Goal: Task Accomplishment & Management: Manage account settings

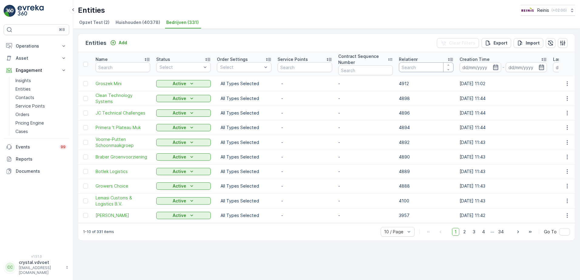
click at [410, 65] on input "number" at bounding box center [426, 67] width 55 height 10
type input "2419"
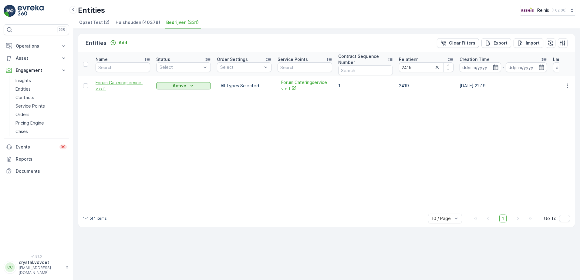
click at [112, 85] on span "Forum Cateringservice v.o.f." at bounding box center [122, 86] width 55 height 12
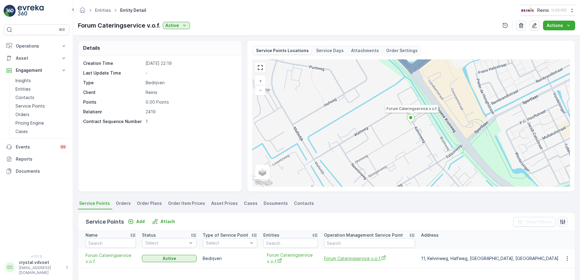
click at [340, 214] on span "Forum Cateringservice v.o.f." at bounding box center [369, 258] width 91 height 6
click at [351, 214] on span "Forum Cateringservice v.o.f." at bounding box center [369, 258] width 91 height 6
click at [102, 13] on span "Entities" at bounding box center [103, 10] width 18 height 6
click at [103, 13] on span "Entities" at bounding box center [103, 10] width 18 height 6
click at [103, 11] on link "Entities" at bounding box center [103, 10] width 16 height 5
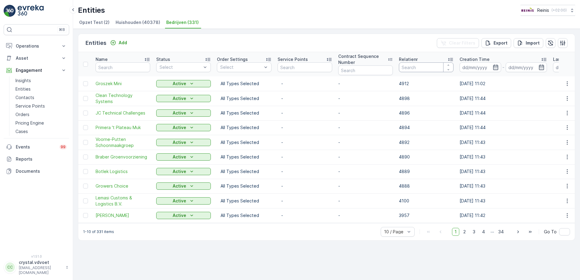
click at [413, 72] on input "number" at bounding box center [426, 67] width 55 height 10
type input "2448"
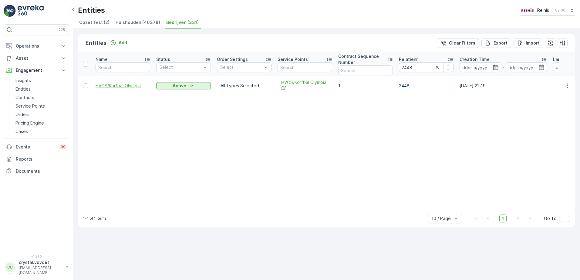
click at [109, 89] on span "HVOS/Korfbal Olympia" at bounding box center [122, 86] width 55 height 6
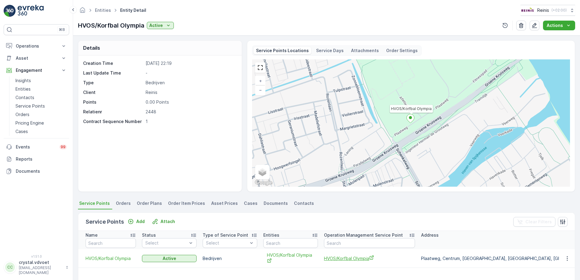
click at [333, 214] on span "HVOS/Korfbal Olympia" at bounding box center [369, 258] width 91 height 6
click at [99, 9] on link "Entities" at bounding box center [103, 10] width 16 height 5
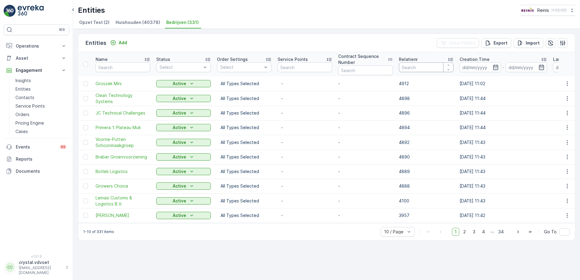
click at [417, 70] on input "number" at bounding box center [426, 67] width 55 height 10
type input "2457"
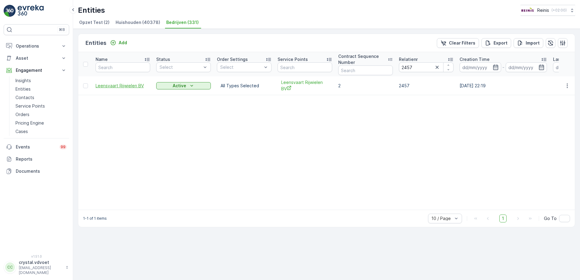
click at [107, 88] on span "Leensvaart Rijwielen BV" at bounding box center [122, 86] width 55 height 6
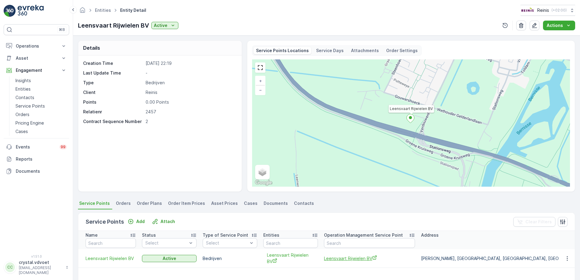
click at [360, 214] on span "Leensvaart Rijwielen BV" at bounding box center [369, 258] width 91 height 6
click at [114, 12] on icon at bounding box center [115, 10] width 7 height 7
click at [107, 12] on link "Entities" at bounding box center [103, 10] width 16 height 5
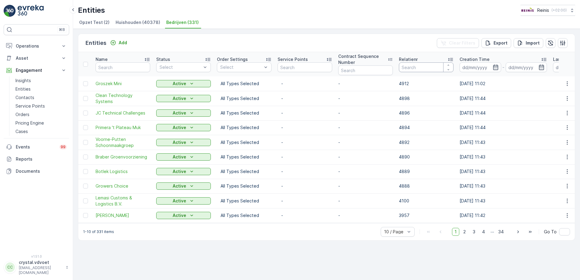
click at [405, 64] on input "number" at bounding box center [426, 67] width 55 height 10
type input "2467"
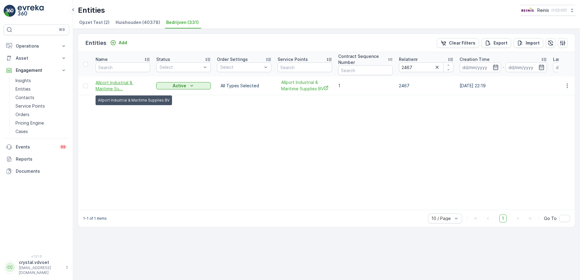
click at [108, 88] on span "Allport Industrial & Maritime Su..." at bounding box center [122, 86] width 55 height 12
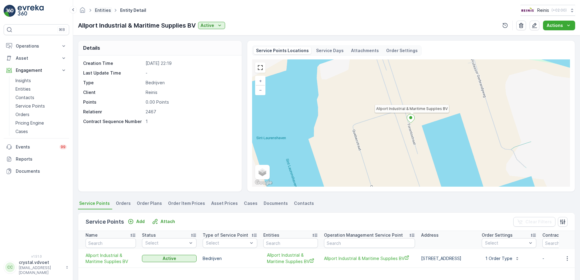
click at [103, 10] on link "Entities" at bounding box center [103, 10] width 16 height 5
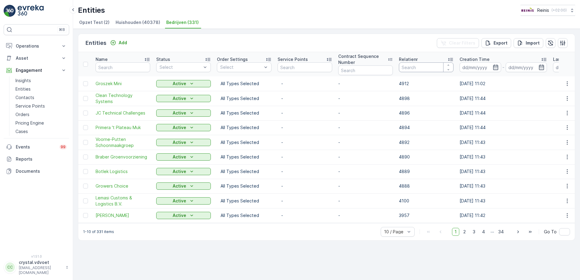
click at [420, 68] on input "number" at bounding box center [426, 67] width 55 height 10
type input "246"
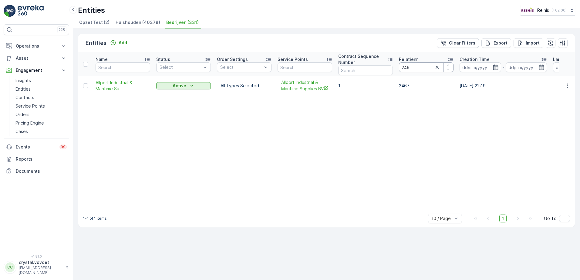
click at [421, 68] on input "246" at bounding box center [426, 67] width 55 height 10
type input "2486"
click at [118, 87] on span "Dentiz - Centrum voor Mondzorg" at bounding box center [122, 86] width 55 height 12
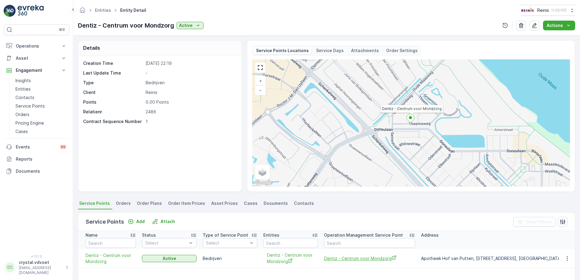
click at [370, 214] on span "Dentiz - Centrum voor Mondzorg" at bounding box center [369, 258] width 91 height 6
click at [356, 214] on span "Dentiz - Centrum voor Mondzorg" at bounding box center [369, 258] width 91 height 6
click at [347, 214] on span "Dentiz - Centrum voor Mondzorg" at bounding box center [369, 258] width 91 height 6
click at [102, 5] on div "Entities Entity Detail Reinis ( +02:00 ) Dentiz - Centrum voor Mondzorg Active …" at bounding box center [326, 17] width 507 height 35
click at [100, 10] on link "Entities" at bounding box center [103, 10] width 16 height 5
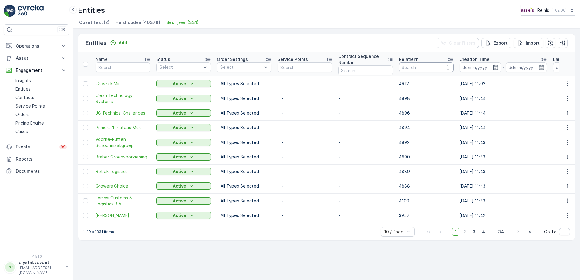
click at [424, 68] on input "number" at bounding box center [426, 67] width 55 height 10
type input "2490"
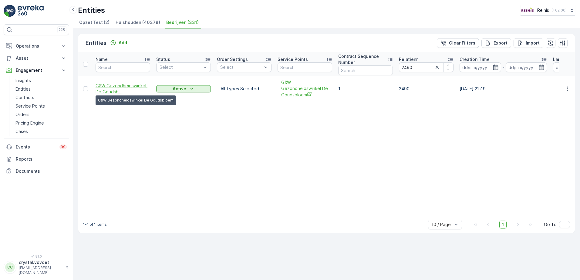
click at [102, 86] on span "G&W Gezondheidswinkel De Goudsbl..." at bounding box center [122, 89] width 55 height 12
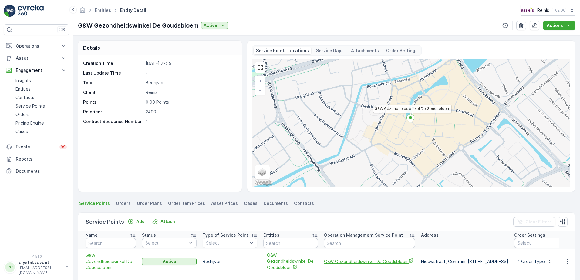
click at [350, 214] on span "G&W Gezondheidswinkel De Goudsbloem" at bounding box center [369, 261] width 91 height 6
click at [102, 11] on link "Entities" at bounding box center [103, 10] width 16 height 5
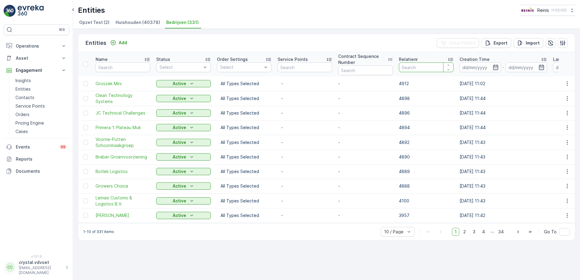
click at [405, 66] on input "number" at bounding box center [426, 67] width 55 height 10
type input "2517"
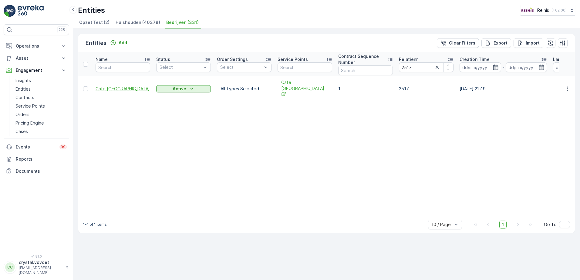
click at [120, 86] on span "Cafe [GEOGRAPHIC_DATA]" at bounding box center [122, 89] width 55 height 6
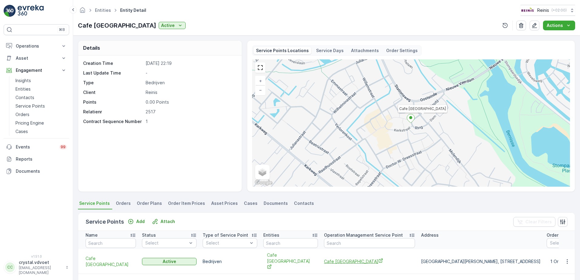
click at [339, 214] on span "Cafe [GEOGRAPHIC_DATA]" at bounding box center [369, 261] width 91 height 6
click at [102, 11] on link "Entities" at bounding box center [103, 10] width 16 height 5
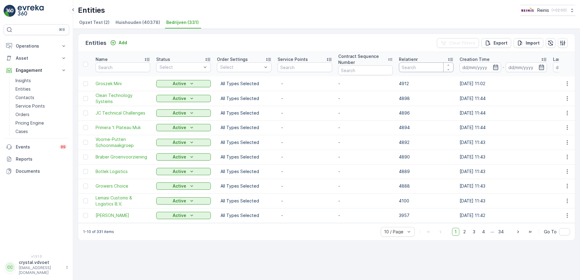
click at [430, 64] on input "number" at bounding box center [426, 67] width 55 height 10
type input "2582"
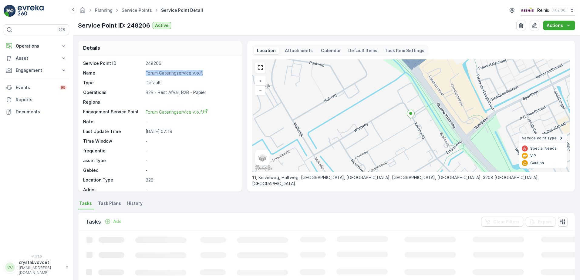
drag, startPoint x: 202, startPoint y: 72, endPoint x: 139, endPoint y: 74, distance: 63.4
click at [139, 74] on div "Name Forum Cateringservice v.o.f." at bounding box center [159, 73] width 152 height 6
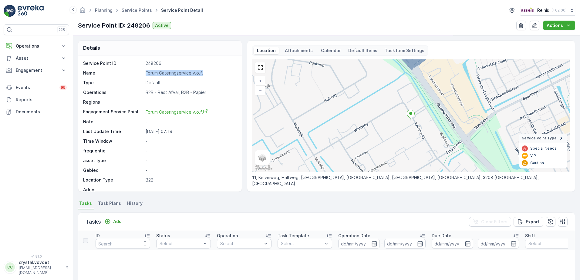
drag, startPoint x: 139, startPoint y: 74, endPoint x: 154, endPoint y: 72, distance: 15.3
click at [108, 202] on span "Task Plans" at bounding box center [109, 203] width 23 height 6
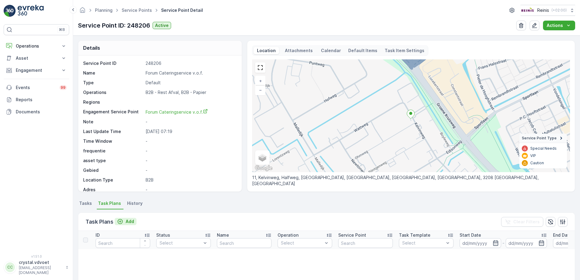
click at [120, 222] on icon "Add" at bounding box center [120, 222] width 6 height 6
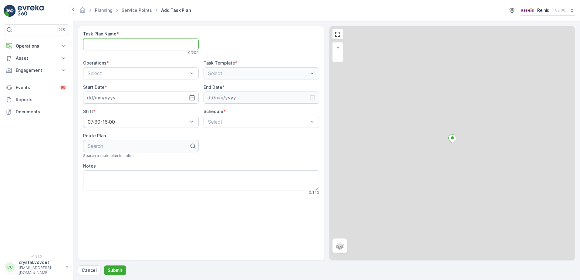
click at [115, 44] on Name "Task Plan Name" at bounding box center [140, 44] width 115 height 12
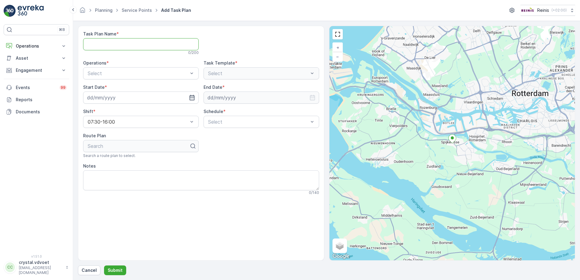
paste Name "Forum Cateringservice v.o.f."
type Name "Forum Cateringservice v.o.f."
click at [134, 99] on div "B2B - Rest Afval" at bounding box center [141, 98] width 108 height 5
click at [162, 101] on input at bounding box center [140, 98] width 115 height 12
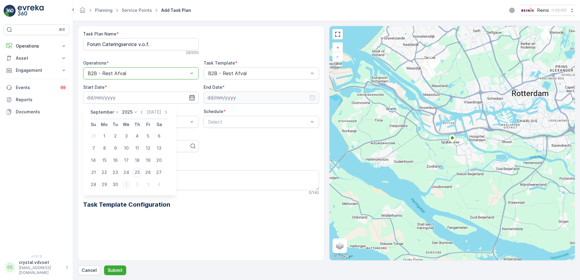
click at [126, 186] on div "1" at bounding box center [126, 185] width 10 height 10
type input "01.10.2025"
click at [222, 101] on input at bounding box center [260, 98] width 115 height 12
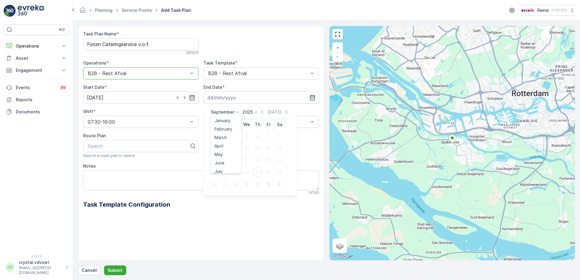
click at [219, 112] on p "September" at bounding box center [223, 112] width 24 height 6
click at [213, 169] on div "December" at bounding box center [225, 168] width 26 height 8
click at [247, 112] on p "2025" at bounding box center [245, 112] width 11 height 6
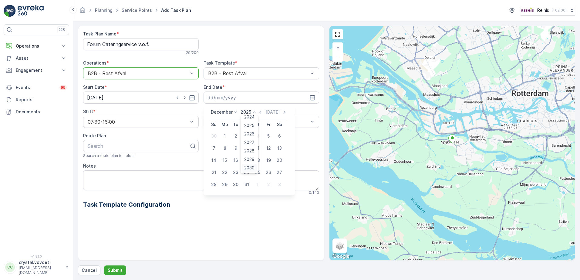
click at [250, 167] on span "2030" at bounding box center [249, 168] width 10 height 6
click at [233, 185] on div "31" at bounding box center [236, 185] width 10 height 10
type input "[DATE]"
click at [250, 146] on div "Weekly" at bounding box center [261, 146] width 108 height 5
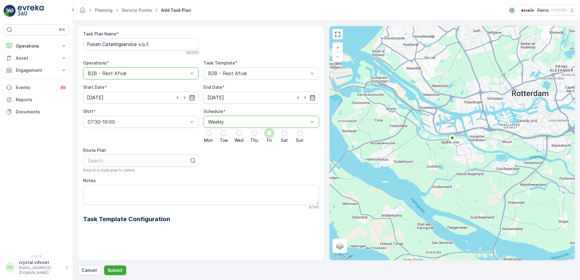
click at [269, 134] on div at bounding box center [269, 133] width 5 height 5
click at [269, 128] on input "Fri" at bounding box center [269, 128] width 0 height 0
click at [89, 190] on textarea "Notes" at bounding box center [201, 195] width 236 height 20
type textarea "1x 660 ltr rest"
click at [115, 271] on p "Submit" at bounding box center [115, 270] width 15 height 6
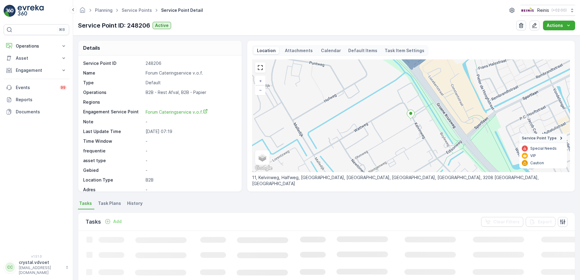
click at [110, 201] on span "Task Plans" at bounding box center [109, 203] width 23 height 6
drag, startPoint x: 203, startPoint y: 72, endPoint x: 147, endPoint y: 74, distance: 56.4
click at [147, 74] on p "Forum Cateringservice v.o.f." at bounding box center [191, 73] width 90 height 6
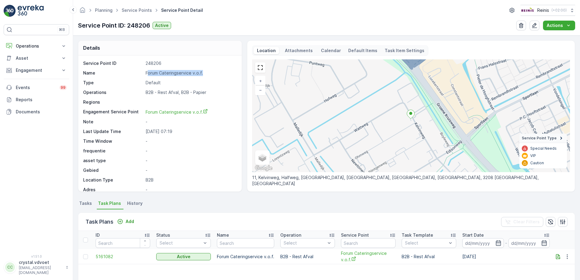
drag, startPoint x: 147, startPoint y: 74, endPoint x: 205, endPoint y: 73, distance: 57.9
click at [205, 73] on p "Forum Cateringservice v.o.f." at bounding box center [191, 73] width 90 height 6
drag, startPoint x: 196, startPoint y: 73, endPoint x: 153, endPoint y: 72, distance: 43.4
click at [153, 72] on p "Forum Cateringservice v.o.f." at bounding box center [191, 73] width 90 height 6
drag, startPoint x: 153, startPoint y: 72, endPoint x: 140, endPoint y: 71, distance: 12.5
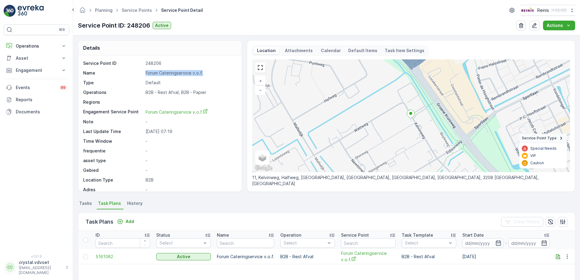
click at [140, 71] on div "Name Forum Cateringservice v.o.f." at bounding box center [159, 73] width 152 height 6
drag, startPoint x: 140, startPoint y: 71, endPoint x: 152, endPoint y: 71, distance: 12.1
copy div "Forum Cateringservice v.o.f."
click at [126, 219] on p "Add" at bounding box center [130, 222] width 8 height 6
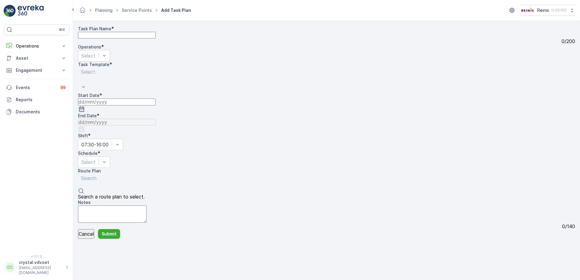
click at [149, 38] on Name "Task Plan Name" at bounding box center [117, 35] width 78 height 7
paste Name "Forum Cateringservice v.o.f."
type Name "Forum Cateringservice v.o.f."
click at [152, 62] on div "Operations * Select" at bounding box center [326, 53] width 497 height 18
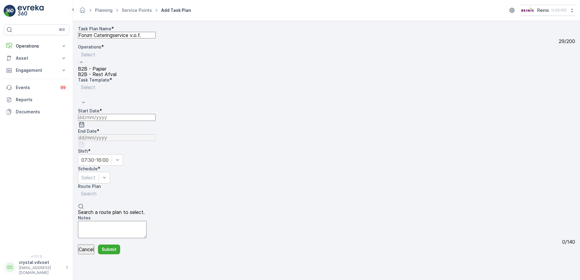
click at [116, 77] on div "B2B - Rest Afval" at bounding box center [97, 74] width 38 height 5
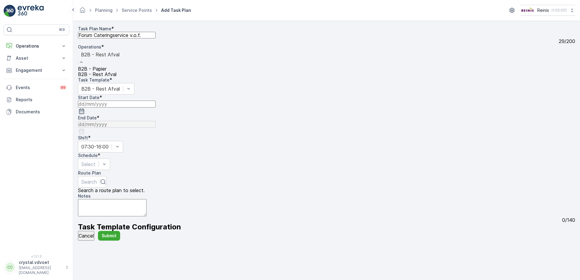
click at [122, 72] on div "B2B - Papier" at bounding box center [100, 68] width 45 height 5
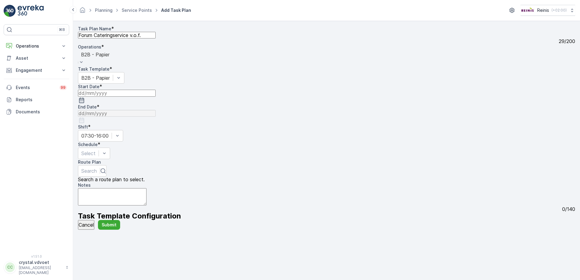
click at [156, 96] on input at bounding box center [117, 93] width 78 height 7
click at [95, 149] on icon "button" at bounding box center [92, 152] width 6 height 6
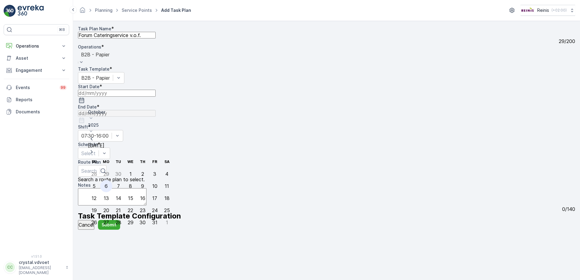
click at [105, 183] on div "6" at bounding box center [106, 185] width 3 height 5
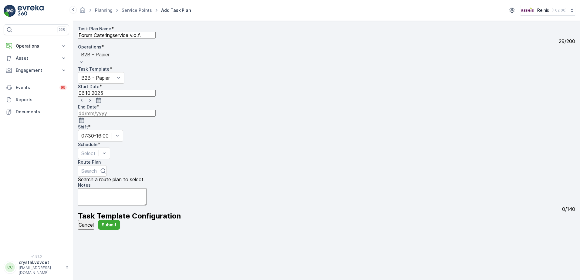
click at [156, 110] on input at bounding box center [117, 113] width 78 height 7
click at [232, 112] on p "September" at bounding box center [250, 112] width 85 height 6
click at [218, 192] on span "December" at bounding box center [226, 195] width 21 height 6
click at [250, 122] on p "2025" at bounding box center [250, 125] width 85 height 6
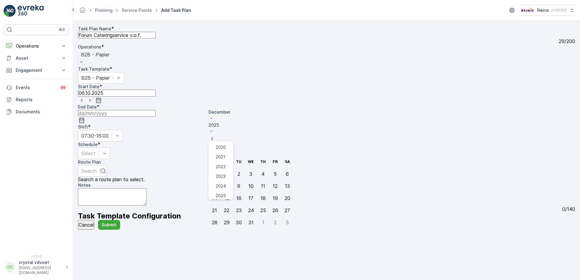
scroll to position [38, 0]
click at [226, 204] on span "2030" at bounding box center [221, 207] width 10 height 6
click at [238, 220] on div "31" at bounding box center [238, 222] width 5 height 5
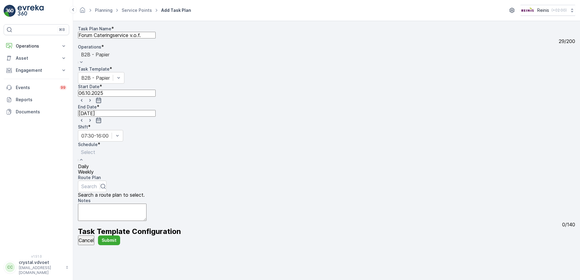
click at [98, 164] on div "Daily" at bounding box center [88, 166] width 20 height 5
click at [169, 169] on input "number" at bounding box center [131, 172] width 78 height 7
type input "14"
click at [124, 205] on textarea "Notes" at bounding box center [112, 213] width 69 height 17
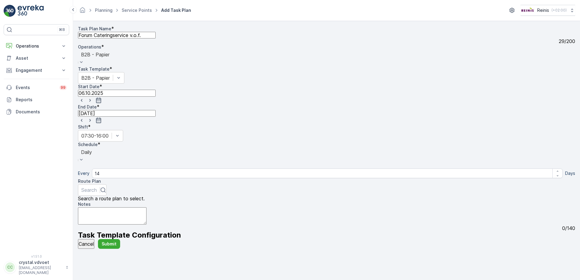
click at [93, 207] on textarea "Notes" at bounding box center [112, 215] width 69 height 17
type textarea "1x 660 ltr papier"
click at [115, 247] on p "Submit" at bounding box center [109, 244] width 15 height 6
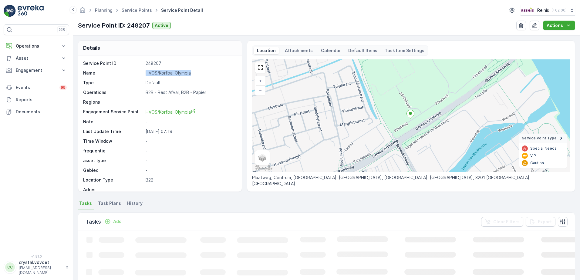
drag, startPoint x: 193, startPoint y: 75, endPoint x: 144, endPoint y: 72, distance: 48.9
click at [143, 72] on div "Name HVOS/Korfbal Olympia" at bounding box center [159, 73] width 152 height 6
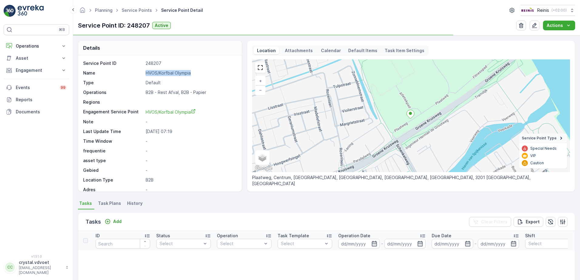
drag, startPoint x: 144, startPoint y: 72, endPoint x: 154, endPoint y: 74, distance: 9.9
copy div "HVOS/Korfbal Olympia"
click at [113, 205] on span "Task Plans" at bounding box center [109, 203] width 23 height 6
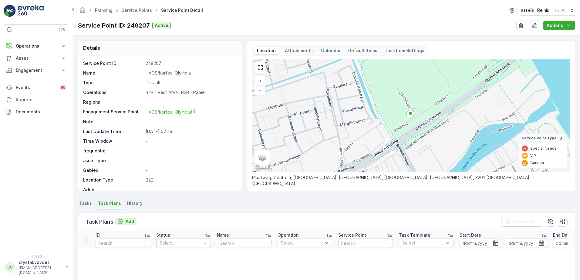
click at [125, 222] on div "Add" at bounding box center [125, 222] width 17 height 6
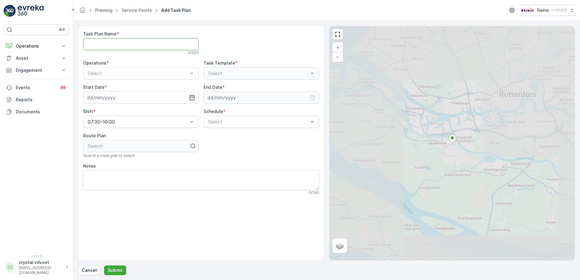
click at [102, 45] on Name "Task Plan Name" at bounding box center [140, 44] width 115 height 12
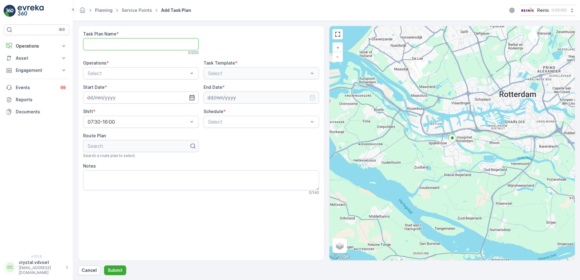
paste Name "HVOS/Korfbal Olympia"
type Name "HVOS/Korfbal Olympia"
click at [126, 97] on div "B2B - Rest Afval" at bounding box center [141, 98] width 108 height 5
click at [126, 97] on input at bounding box center [140, 98] width 115 height 12
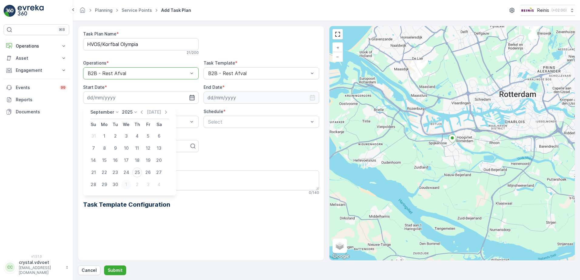
click at [126, 187] on div "1" at bounding box center [126, 185] width 10 height 10
type input "[DATE]"
click at [311, 101] on input at bounding box center [260, 98] width 115 height 12
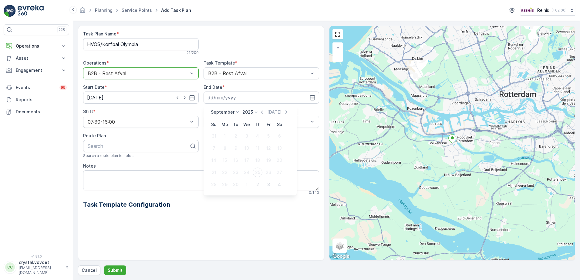
click at [235, 112] on icon at bounding box center [237, 112] width 6 height 6
click at [223, 165] on div "December" at bounding box center [225, 168] width 26 height 8
click at [246, 113] on p "2025" at bounding box center [245, 112] width 11 height 6
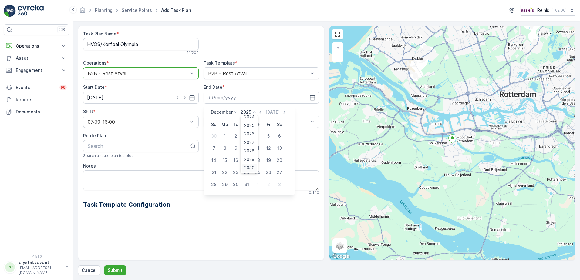
click at [250, 169] on span "2030" at bounding box center [249, 168] width 10 height 6
click at [236, 187] on div "31" at bounding box center [236, 185] width 10 height 10
type input "[DATE]"
click at [285, 115] on div "Schedule * Select" at bounding box center [260, 118] width 115 height 19
click at [238, 144] on div "Weekly" at bounding box center [260, 147] width 115 height 10
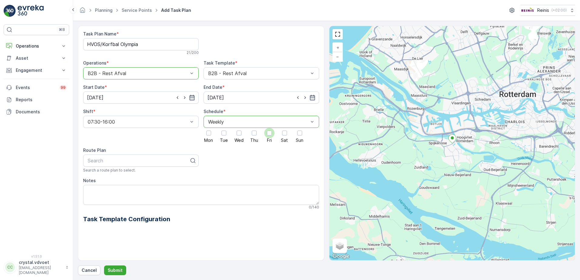
click at [267, 133] on div at bounding box center [269, 133] width 5 height 5
click at [269, 128] on input "Fri" at bounding box center [269, 128] width 0 height 0
click at [101, 185] on div "Notes 0 / 140" at bounding box center [201, 194] width 236 height 32
click at [97, 188] on textarea "Notes" at bounding box center [201, 195] width 236 height 20
type textarea "1x 1100 ltr rest"
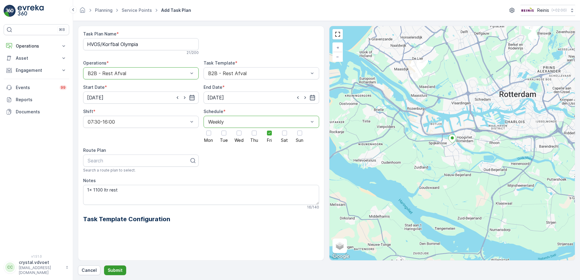
click at [117, 270] on p "Submit" at bounding box center [115, 270] width 15 height 6
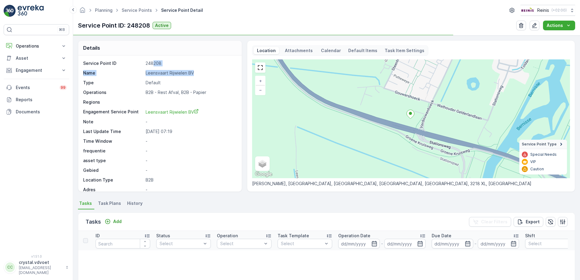
drag, startPoint x: 200, startPoint y: 73, endPoint x: 142, endPoint y: 70, distance: 58.3
click at [142, 70] on div "Name Leensvaart Rijwielen BV" at bounding box center [159, 73] width 152 height 6
drag, startPoint x: 142, startPoint y: 70, endPoint x: 157, endPoint y: 73, distance: 15.1
copy div "Leensvaart Rijwielen BV"
click at [104, 204] on span "Task Plans" at bounding box center [109, 203] width 23 height 6
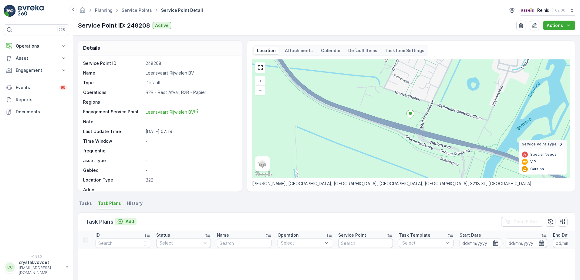
click at [123, 223] on icon "Add" at bounding box center [120, 222] width 6 height 6
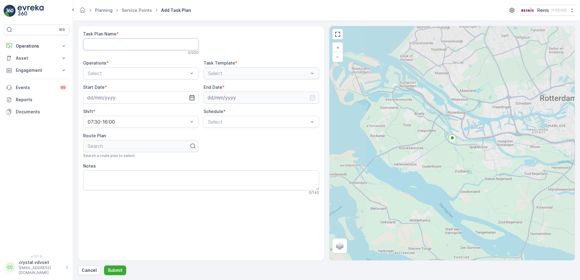
click at [120, 45] on Name "Task Plan Name" at bounding box center [140, 44] width 115 height 12
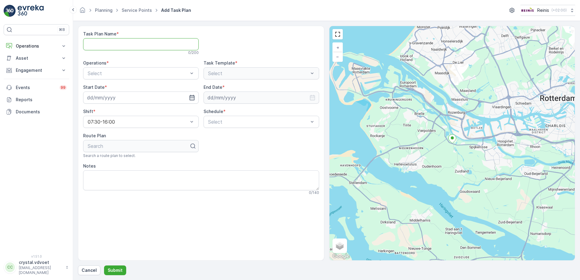
paste Name "Leensvaart Rijwielen BV"
type Name "Leensvaart Rijwielen BV"
click at [135, 95] on div "B2B - Rest Afval" at bounding box center [140, 98] width 115 height 10
click at [148, 100] on input at bounding box center [140, 98] width 115 height 12
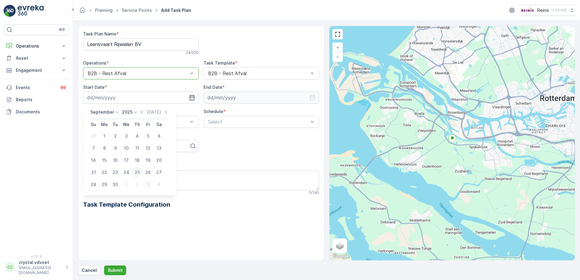
click at [149, 187] on div "3" at bounding box center [148, 185] width 10 height 10
type input "03.10.2025"
click at [311, 96] on icon "button" at bounding box center [312, 98] width 6 height 6
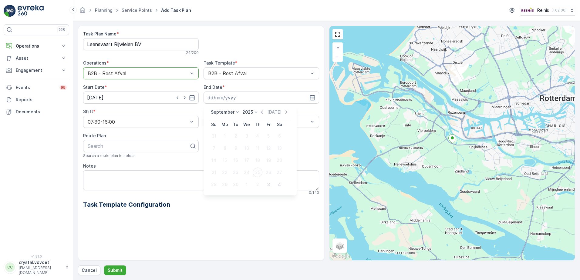
click at [225, 112] on p "September" at bounding box center [223, 112] width 24 height 6
click at [216, 169] on span "December" at bounding box center [224, 168] width 21 height 6
click at [249, 112] on p "2025" at bounding box center [245, 112] width 11 height 6
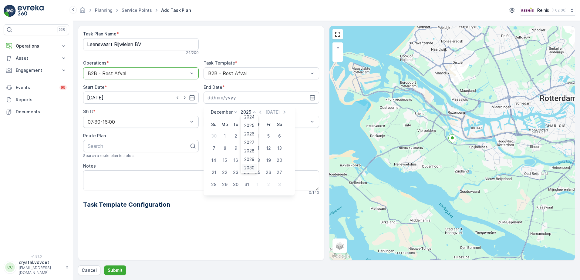
click at [247, 168] on span "2030" at bounding box center [249, 168] width 10 height 6
click at [236, 180] on div "31" at bounding box center [236, 185] width 10 height 10
type input "[DATE]"
click at [310, 127] on div at bounding box center [312, 122] width 6 height 12
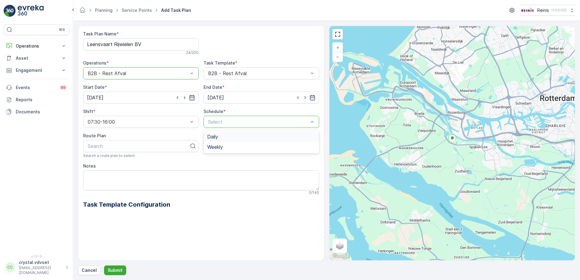
click at [276, 138] on div "Daily" at bounding box center [261, 136] width 108 height 5
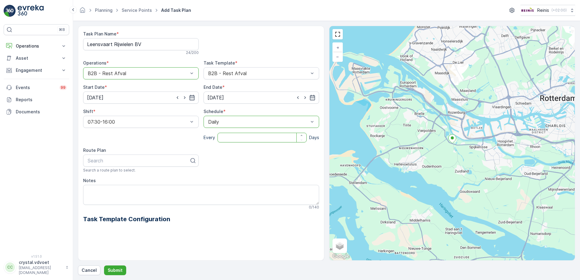
click at [233, 141] on input "number" at bounding box center [261, 138] width 89 height 10
type input "14"
click at [112, 192] on textarea "Notes" at bounding box center [201, 195] width 236 height 20
click at [89, 194] on textarea "Notes" at bounding box center [201, 195] width 236 height 20
type textarea "1x 1100 ltr rest"
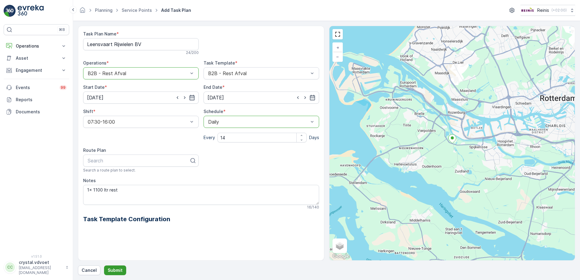
click at [113, 272] on p "Submit" at bounding box center [115, 270] width 15 height 6
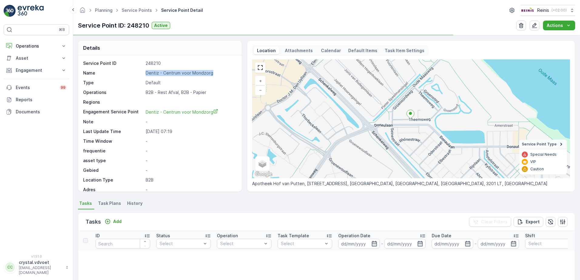
drag, startPoint x: 214, startPoint y: 74, endPoint x: 142, endPoint y: 76, distance: 72.5
click at [142, 76] on div "Name Dentiz - Centrum voor Mondzorg" at bounding box center [159, 73] width 152 height 6
drag, startPoint x: 142, startPoint y: 76, endPoint x: 153, endPoint y: 75, distance: 11.3
copy div "Dentiz - Centrum voor Mondzorg"
click at [105, 203] on span "Task Plans" at bounding box center [109, 203] width 23 height 6
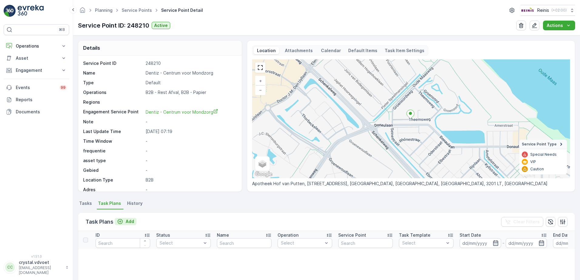
click at [120, 222] on icon "Add" at bounding box center [120, 222] width 6 height 6
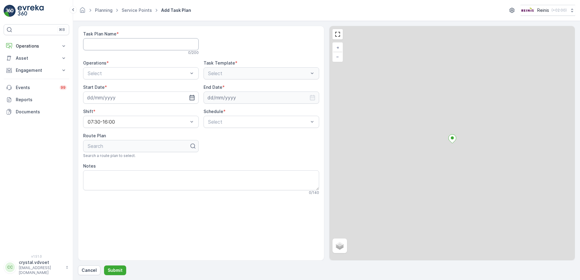
click at [102, 41] on Name "Task Plan Name" at bounding box center [140, 44] width 115 height 12
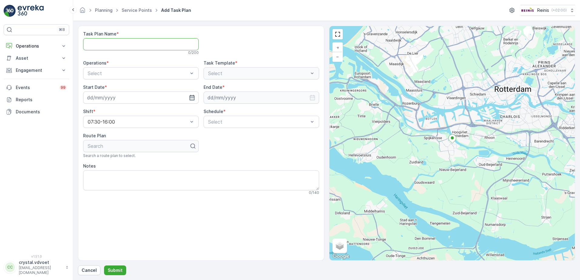
paste Name "Dentiz - Centrum voor Mondzorg"
type Name "Dentiz - Centrum voor Mondzorg"
click at [154, 77] on div "Select" at bounding box center [140, 73] width 115 height 12
click at [146, 89] on div "B2B - Papier" at bounding box center [141, 87] width 108 height 5
click at [151, 99] on input at bounding box center [140, 98] width 115 height 12
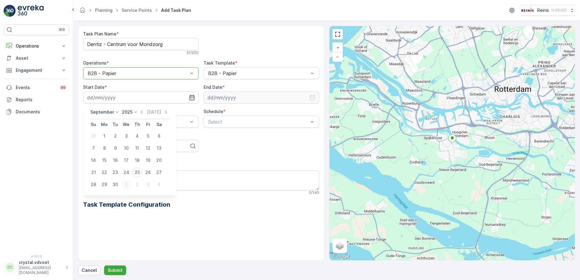
click at [128, 186] on div "1" at bounding box center [126, 185] width 10 height 10
type input "[DATE]"
click at [230, 93] on input at bounding box center [260, 98] width 115 height 12
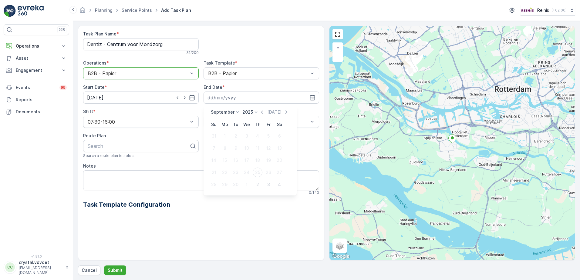
click at [222, 113] on p "September" at bounding box center [223, 112] width 24 height 6
click at [224, 165] on span "December" at bounding box center [224, 168] width 21 height 6
click at [244, 113] on p "2025" at bounding box center [245, 112] width 11 height 6
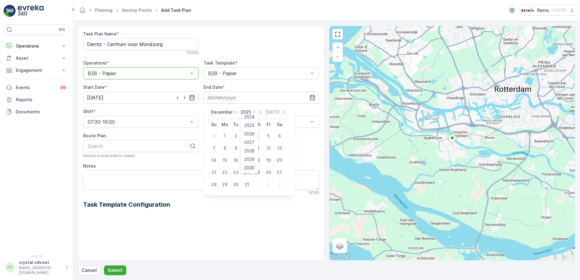
click at [249, 169] on span "2030" at bounding box center [249, 168] width 10 height 6
click at [234, 183] on div "31" at bounding box center [236, 185] width 10 height 10
type input "[DATE]"
click at [226, 144] on div "Weekly" at bounding box center [260, 147] width 115 height 10
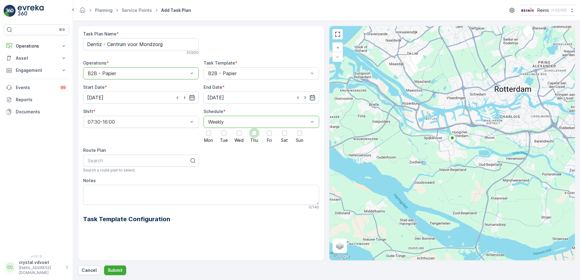
click at [253, 134] on div at bounding box center [254, 133] width 5 height 5
click at [254, 128] on input "Thu" at bounding box center [254, 128] width 0 height 0
click at [94, 189] on textarea "Notes" at bounding box center [201, 195] width 236 height 20
type textarea "1x 240 ltr papier"
click at [112, 273] on button "Submit" at bounding box center [115, 271] width 22 height 10
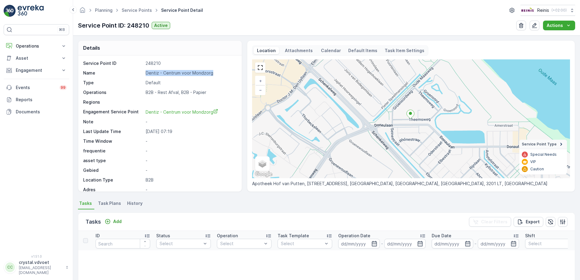
drag, startPoint x: 213, startPoint y: 74, endPoint x: 141, endPoint y: 71, distance: 71.6
click at [141, 71] on div "Name Dentiz - Centrum voor Mondzorg" at bounding box center [159, 73] width 152 height 6
drag, startPoint x: 141, startPoint y: 71, endPoint x: 146, endPoint y: 71, distance: 5.2
copy div "Dentiz - Centrum voor Mondzorg"
click at [112, 203] on span "Task Plans" at bounding box center [109, 203] width 23 height 6
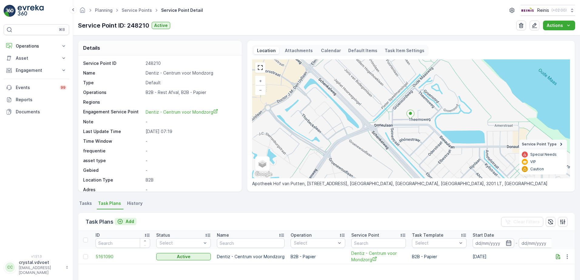
click at [122, 222] on icon "Add" at bounding box center [120, 222] width 6 height 6
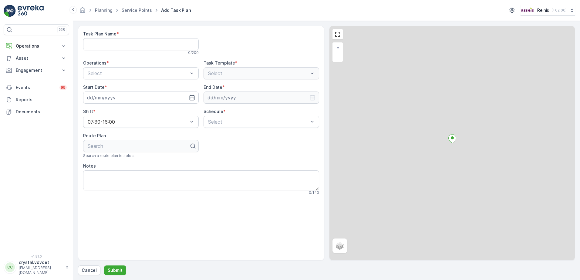
click at [109, 36] on label "Task Plan Name" at bounding box center [99, 33] width 33 height 5
click at [109, 38] on Name "Task Plan Name" at bounding box center [140, 44] width 115 height 12
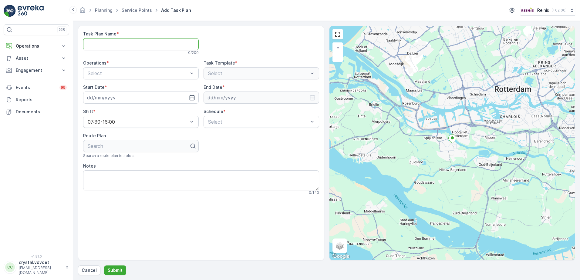
paste Name "Dentiz - Centrum voor Mondzorg"
type Name "Dentiz - Centrum voor Mondzorg"
click at [124, 96] on span "B2B - Rest Afval" at bounding box center [106, 98] width 38 height 5
click at [123, 99] on input at bounding box center [140, 98] width 115 height 12
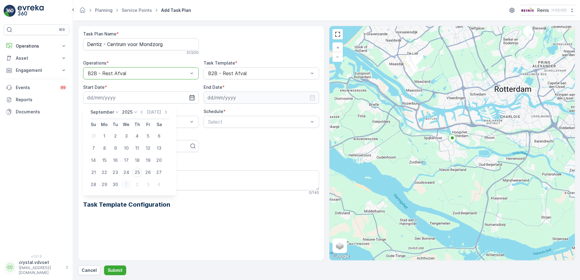
click at [128, 183] on div "1" at bounding box center [126, 185] width 10 height 10
type input "[DATE]"
click at [226, 102] on input at bounding box center [260, 98] width 115 height 12
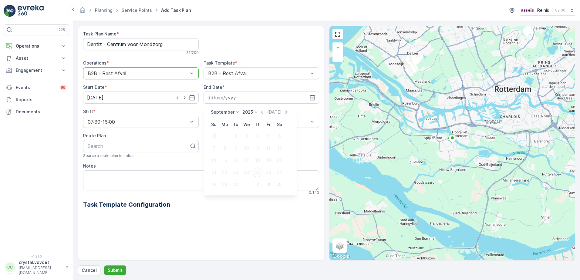
click at [221, 110] on p "September" at bounding box center [223, 112] width 24 height 6
click at [225, 170] on span "December" at bounding box center [224, 168] width 21 height 6
click at [248, 113] on p "2025" at bounding box center [245, 112] width 11 height 6
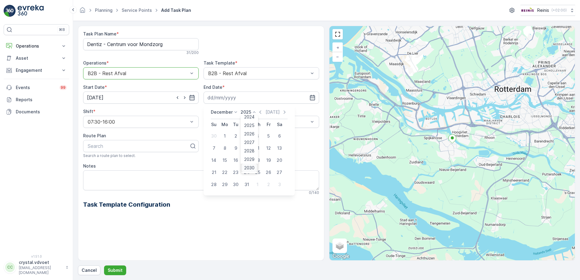
click at [249, 168] on span "2030" at bounding box center [249, 168] width 10 height 6
click at [236, 185] on div "31" at bounding box center [236, 185] width 10 height 10
type input "[DATE]"
click at [261, 118] on div "Select" at bounding box center [260, 122] width 115 height 12
click at [246, 145] on div "Weekly" at bounding box center [261, 146] width 108 height 5
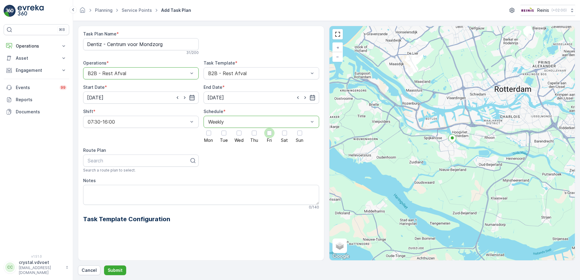
click at [268, 135] on div at bounding box center [269, 133] width 5 height 5
click at [269, 128] on input "Fri" at bounding box center [269, 128] width 0 height 0
click at [96, 187] on textarea "Notes" at bounding box center [201, 195] width 236 height 20
type textarea "1x 660 ltr rest"
click at [114, 274] on button "Submit" at bounding box center [115, 271] width 22 height 10
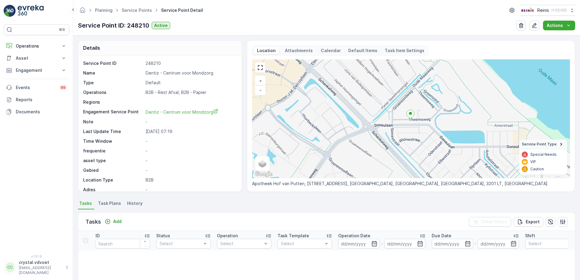
scroll to position [61, 0]
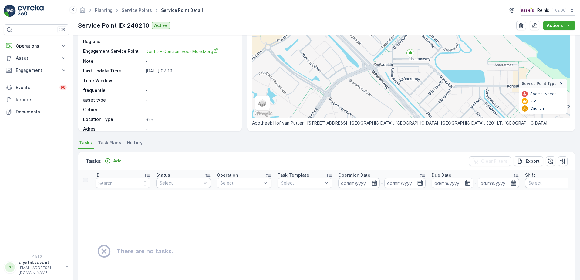
click at [108, 142] on span "Task Plans" at bounding box center [109, 143] width 23 height 6
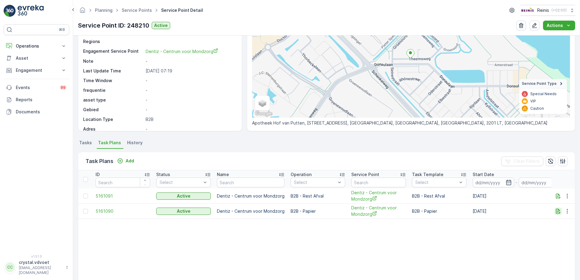
click at [555, 210] on icon "button" at bounding box center [558, 211] width 6 height 6
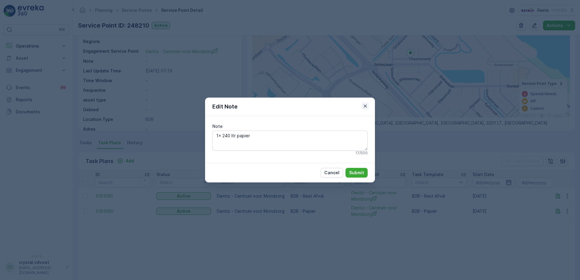
click at [363, 104] on icon "button" at bounding box center [365, 106] width 6 height 6
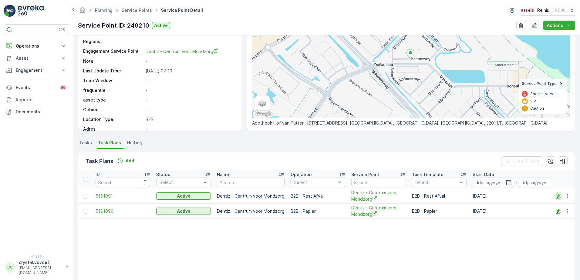
click at [557, 196] on icon "button" at bounding box center [558, 196] width 6 height 6
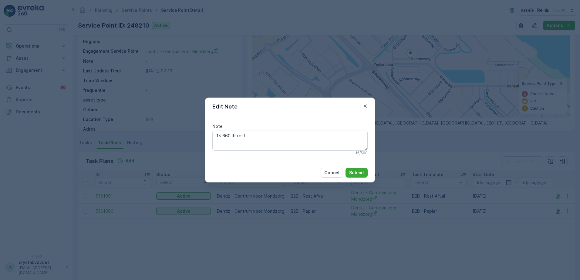
click at [364, 107] on icon "button" at bounding box center [364, 106] width 3 height 3
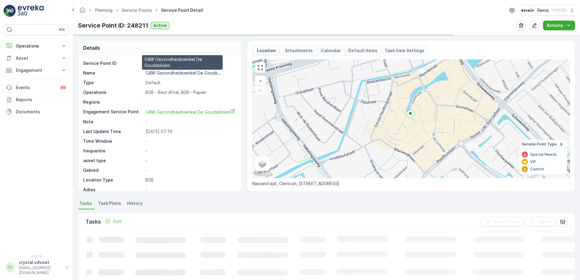
click at [209, 73] on p "G&W Gezondheidswinkel De Gouds..." at bounding box center [184, 72] width 76 height 5
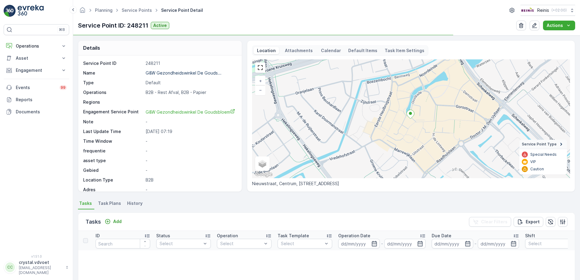
click at [107, 205] on span "Task Plans" at bounding box center [109, 203] width 23 height 6
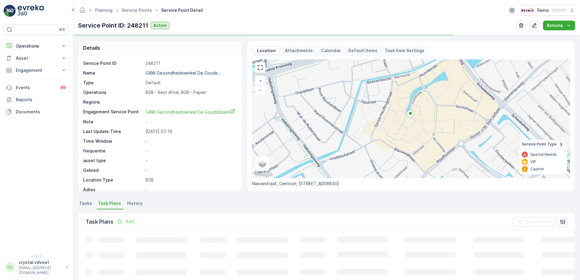
scroll to position [61, 0]
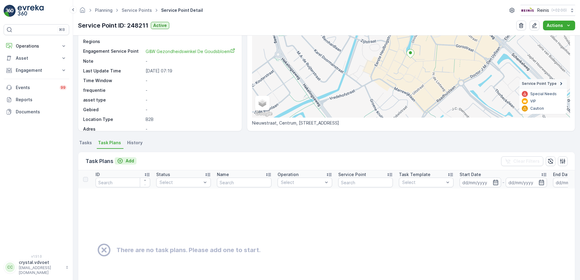
click at [128, 161] on p "Add" at bounding box center [130, 161] width 8 height 6
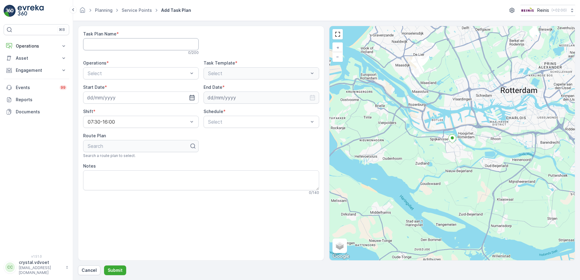
click at [102, 47] on Name "Task Plan Name" at bounding box center [140, 44] width 115 height 12
paste Name "G&W Gezondheidswinkel De Goudsbloem"
type Name "G&W Gezondheidswinkel De Goudsbloem"
click at [119, 96] on span "B2B - Rest Afval" at bounding box center [106, 98] width 38 height 5
click at [190, 97] on icon "button" at bounding box center [191, 97] width 5 height 5
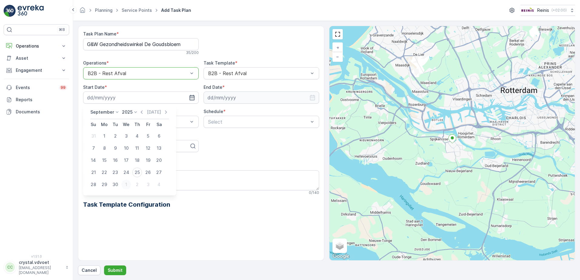
click at [124, 187] on div "1" at bounding box center [126, 185] width 10 height 10
type input "[DATE]"
click at [254, 97] on input at bounding box center [260, 98] width 115 height 12
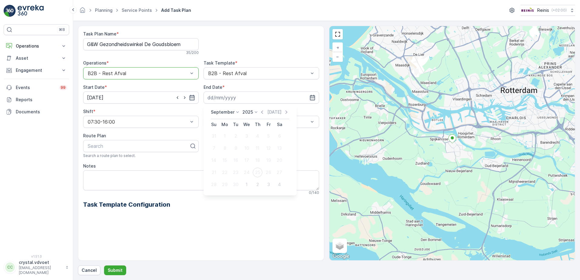
click at [222, 116] on div "[DATE] [DATE]" at bounding box center [250, 114] width 79 height 10
click at [228, 111] on p "September" at bounding box center [223, 112] width 24 height 6
click at [229, 169] on span "December" at bounding box center [224, 168] width 21 height 6
click at [252, 113] on icon at bounding box center [254, 112] width 6 height 6
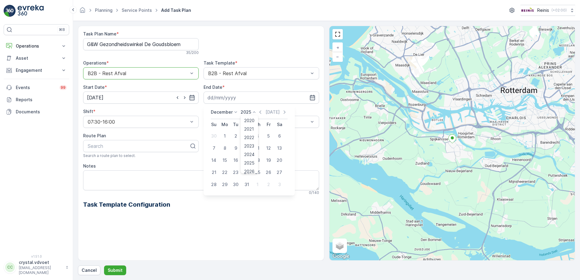
scroll to position [38, 0]
click at [245, 165] on span "2030" at bounding box center [249, 168] width 10 height 6
click at [237, 186] on div "31" at bounding box center [236, 185] width 10 height 10
type input "[DATE]"
click at [239, 149] on div "Weekly" at bounding box center [261, 146] width 108 height 5
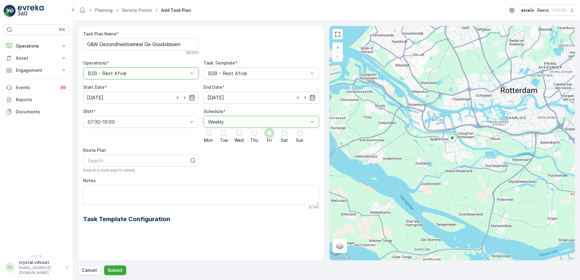
click at [268, 135] on div at bounding box center [269, 133] width 5 height 5
click at [269, 128] on input "Fri" at bounding box center [269, 128] width 0 height 0
click at [91, 192] on textarea "Notes" at bounding box center [201, 195] width 236 height 20
type textarea "1x 240 ltr rest"
click at [123, 270] on button "Submit" at bounding box center [115, 271] width 22 height 10
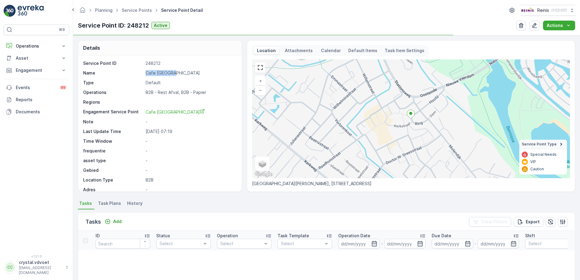
drag, startPoint x: 174, startPoint y: 75, endPoint x: 140, endPoint y: 75, distance: 33.6
click at [140, 75] on div "Name Cafe [GEOGRAPHIC_DATA]" at bounding box center [159, 73] width 152 height 6
drag, startPoint x: 140, startPoint y: 75, endPoint x: 154, endPoint y: 75, distance: 13.3
copy div "Cafe [GEOGRAPHIC_DATA]"
drag, startPoint x: 114, startPoint y: 203, endPoint x: 111, endPoint y: 206, distance: 3.9
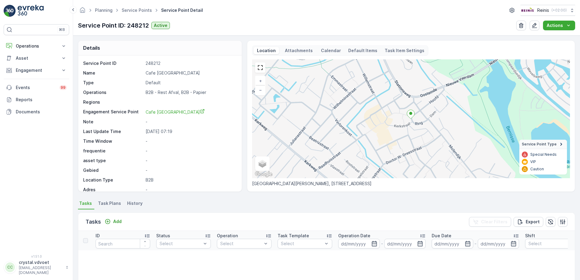
click at [113, 203] on span "Task Plans" at bounding box center [109, 203] width 23 height 6
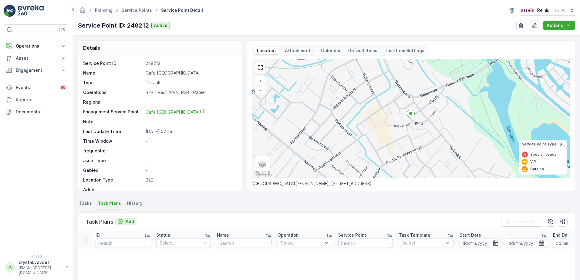
click at [120, 224] on icon "Add" at bounding box center [120, 221] width 5 height 5
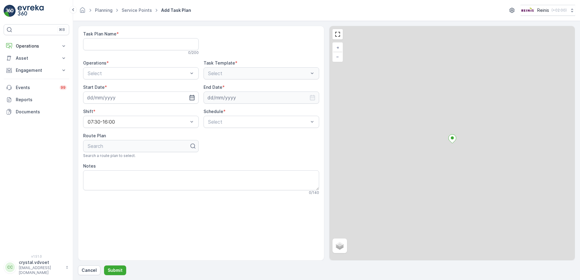
click at [116, 37] on div "Task Plan Name * 0 / 200" at bounding box center [140, 43] width 115 height 24
click at [112, 47] on Name "Task Plan Name" at bounding box center [140, 44] width 115 height 12
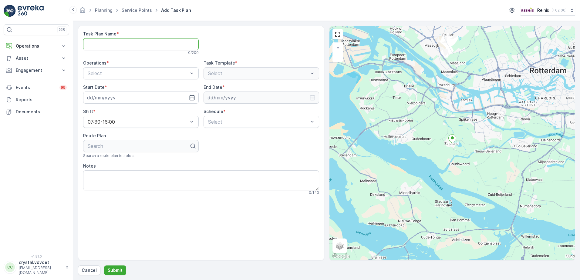
paste Name "Cafe [GEOGRAPHIC_DATA]"
type Name "Cafe [GEOGRAPHIC_DATA]"
click at [145, 99] on div "B2B - Rest Afval" at bounding box center [141, 98] width 108 height 5
click at [183, 100] on input at bounding box center [140, 98] width 115 height 12
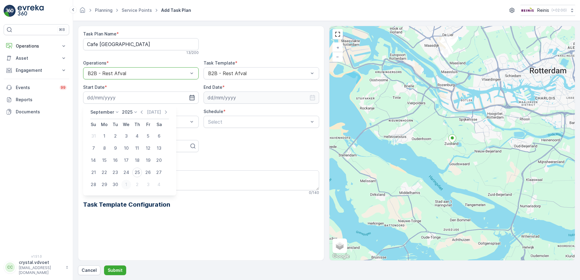
click at [128, 188] on div "1" at bounding box center [126, 185] width 10 height 10
type input "[DATE]"
click at [257, 96] on input at bounding box center [260, 98] width 115 height 12
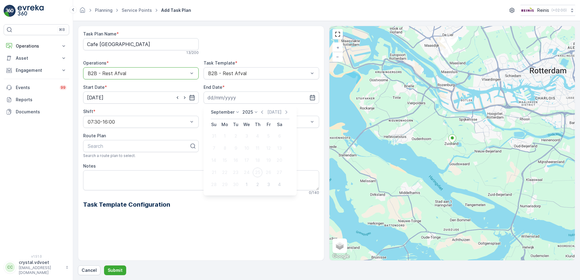
click at [219, 114] on p "September" at bounding box center [223, 112] width 24 height 6
click at [220, 170] on span "December" at bounding box center [224, 168] width 21 height 6
click at [248, 112] on p "2025" at bounding box center [245, 112] width 11 height 6
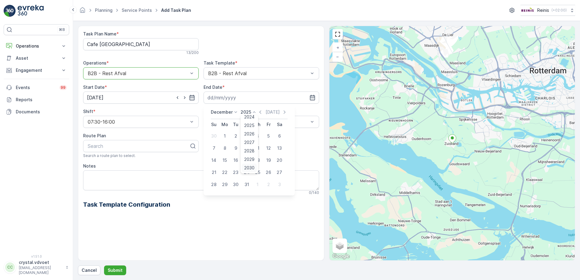
click at [249, 167] on span "2030" at bounding box center [249, 168] width 10 height 6
click at [232, 185] on div "31" at bounding box center [236, 185] width 10 height 10
type input "[DATE]"
click at [243, 143] on div "Weekly" at bounding box center [260, 147] width 115 height 10
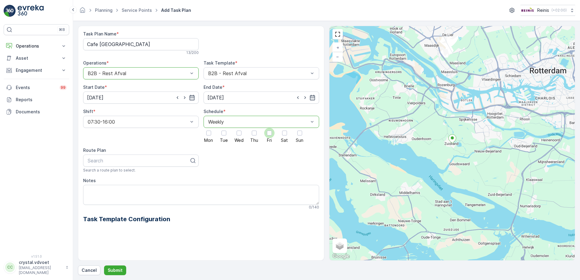
drag, startPoint x: 269, startPoint y: 132, endPoint x: 266, endPoint y: 134, distance: 3.9
click at [269, 132] on div at bounding box center [269, 133] width 5 height 5
click at [269, 128] on input "Fri" at bounding box center [269, 128] width 0 height 0
click at [92, 189] on textarea "Notes" at bounding box center [201, 195] width 236 height 20
type textarea "1x 660 ltr rest"
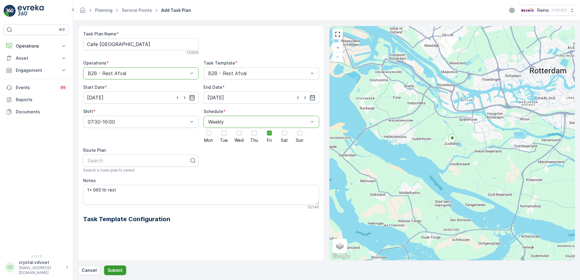
click at [123, 269] on button "Submit" at bounding box center [115, 271] width 22 height 10
